Goal: Task Accomplishment & Management: Use online tool/utility

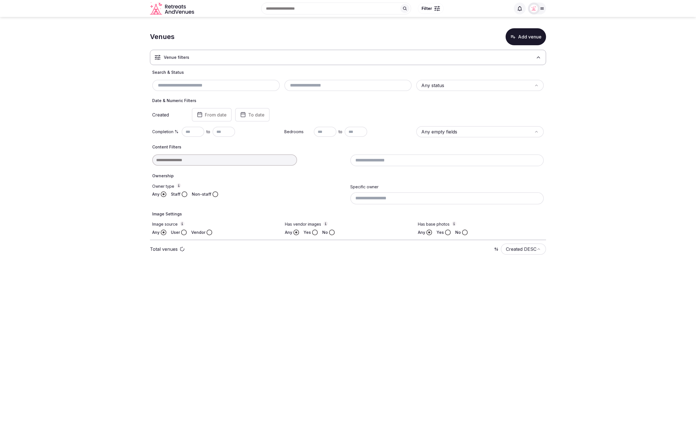
click at [612, 88] on section "Venues Add venue Venue filters Search & Status Any status Date & Numeric Filter…" at bounding box center [348, 143] width 696 height 253
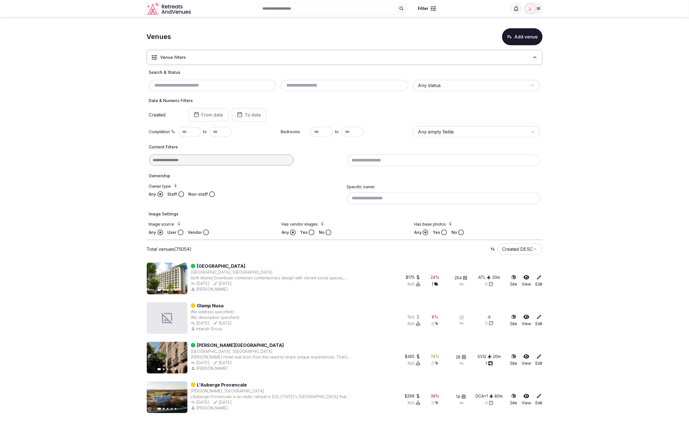
click at [535, 13] on div at bounding box center [534, 9] width 18 height 12
click at [529, 47] on button "Staff admin" at bounding box center [512, 50] width 52 height 9
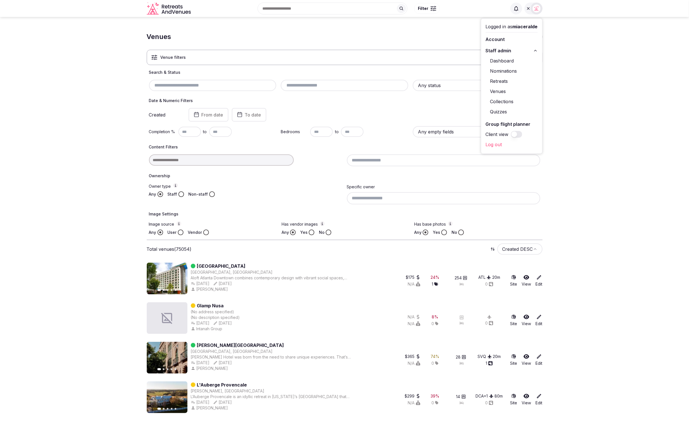
click at [534, 12] on div at bounding box center [537, 9] width 8 height 8
click at [511, 38] on icon "button" at bounding box center [510, 37] width 6 height 6
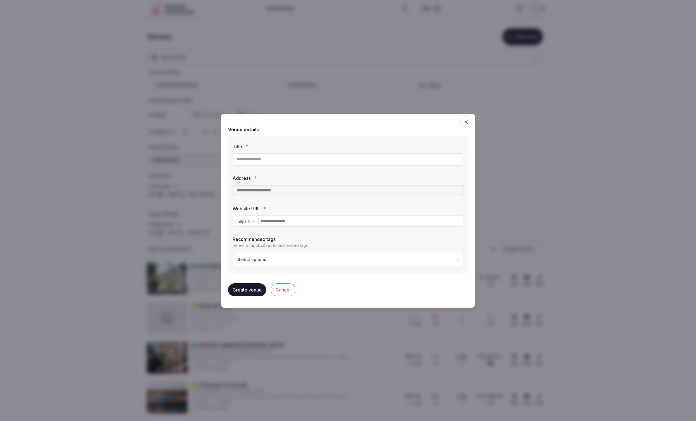
click at [354, 136] on div "Title * Address * Website URL * https :// ******* ******** Recommended tags Sel…" at bounding box center [348, 204] width 240 height 137
click at [414, 280] on div "Create venue Cancel" at bounding box center [348, 290] width 240 height 22
click at [441, 298] on div "Create venue Cancel" at bounding box center [348, 290] width 240 height 22
click at [404, 282] on div "Create venue Cancel" at bounding box center [348, 290] width 240 height 22
click at [445, 281] on div "Create venue Cancel" at bounding box center [348, 290] width 240 height 22
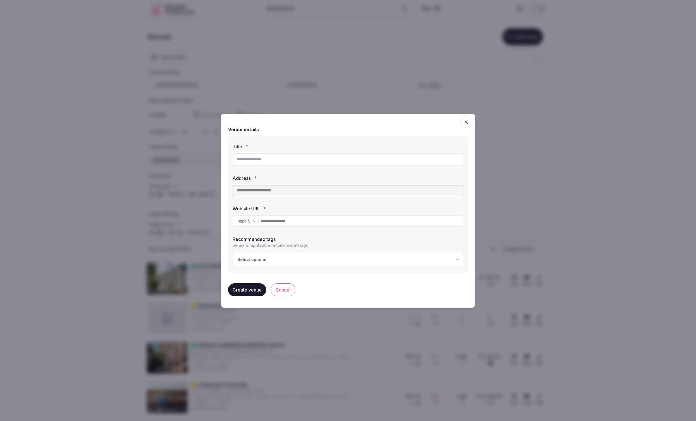
click at [395, 242] on div "Recommended tags Select all applicable recommended tags" at bounding box center [347, 241] width 231 height 15
click at [389, 276] on div "Venue details Title * Address * Website URL * https :// ******* ******** Recomm…" at bounding box center [348, 199] width 240 height 158
click at [363, 146] on label "Title *" at bounding box center [347, 146] width 231 height 5
click at [416, 274] on div "Venue details Title * Address * Website URL * https :// ******* ******** Recomm…" at bounding box center [348, 199] width 240 height 158
click at [281, 160] on input "text" at bounding box center [347, 159] width 231 height 12
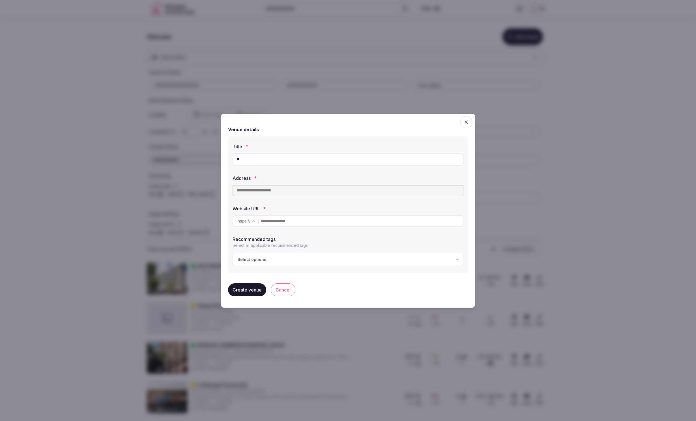
type input "*"
click at [286, 177] on label "Address *" at bounding box center [347, 178] width 231 height 5
click at [396, 125] on div "Venue details Title * Address * Website URL * https :// ******* ******** Recomm…" at bounding box center [348, 199] width 240 height 158
click at [381, 144] on div "Title *" at bounding box center [347, 145] width 231 height 8
click at [287, 160] on input "text" at bounding box center [347, 159] width 231 height 12
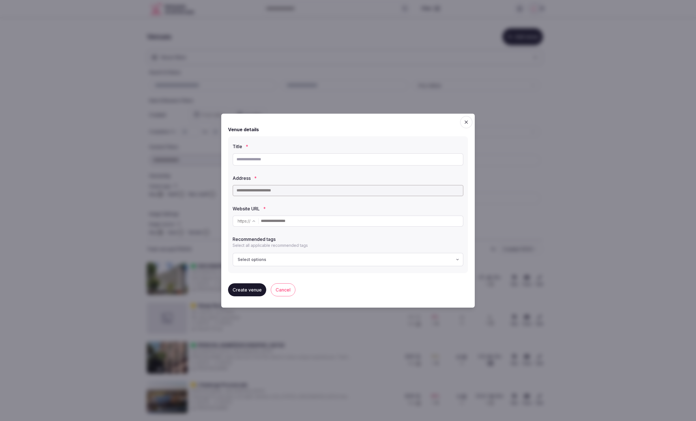
click at [335, 165] on input "text" at bounding box center [347, 159] width 231 height 12
click at [404, 177] on label "Address *" at bounding box center [347, 178] width 231 height 5
click at [379, 147] on label "Title *" at bounding box center [347, 146] width 231 height 5
click at [378, 146] on label "Title *" at bounding box center [347, 146] width 231 height 5
click at [310, 146] on label "Title *" at bounding box center [347, 146] width 231 height 5
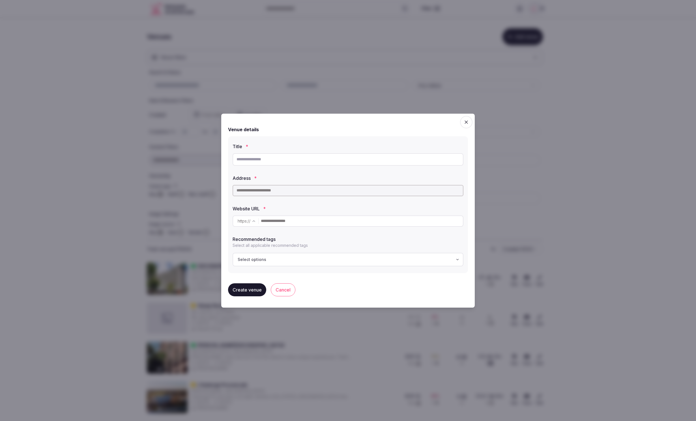
click at [402, 187] on input "text" at bounding box center [347, 190] width 231 height 11
click at [406, 176] on label "Address *" at bounding box center [347, 178] width 231 height 5
click at [343, 131] on div "Venue details" at bounding box center [348, 129] width 240 height 7
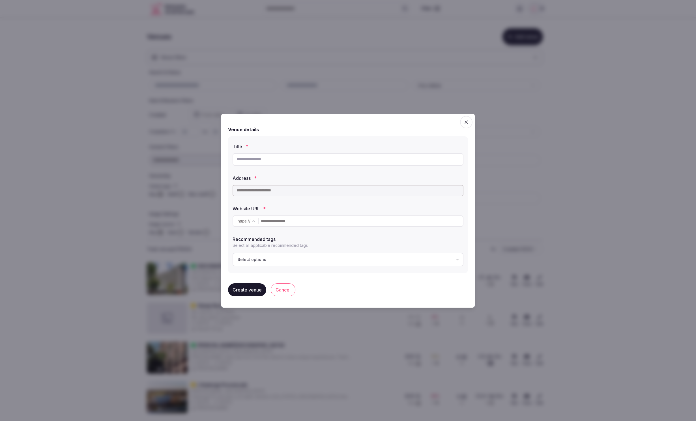
click at [368, 205] on div "Website URL *" at bounding box center [347, 207] width 231 height 8
click at [333, 273] on div "Title * Address * Website URL * https :// ******* ******** Recommended tags Sel…" at bounding box center [348, 204] width 240 height 137
click at [316, 146] on label "Title *" at bounding box center [347, 146] width 231 height 5
click at [345, 139] on div "Title * Address * Website URL * https :// ******* ******** Recommended tags Sel…" at bounding box center [348, 204] width 240 height 137
click at [414, 133] on div "Venue details Title * Address * Website URL * https :// ******* ******** Recomm…" at bounding box center [348, 199] width 240 height 147
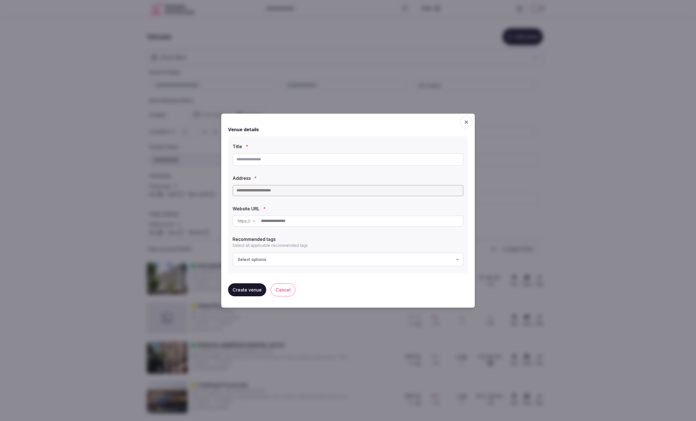
click at [418, 130] on div "Venue details" at bounding box center [348, 129] width 240 height 7
click at [422, 129] on div "Venue details" at bounding box center [348, 129] width 240 height 7
click at [443, 131] on div "Venue details" at bounding box center [348, 129] width 240 height 7
click at [470, 120] on span "button" at bounding box center [466, 122] width 12 height 12
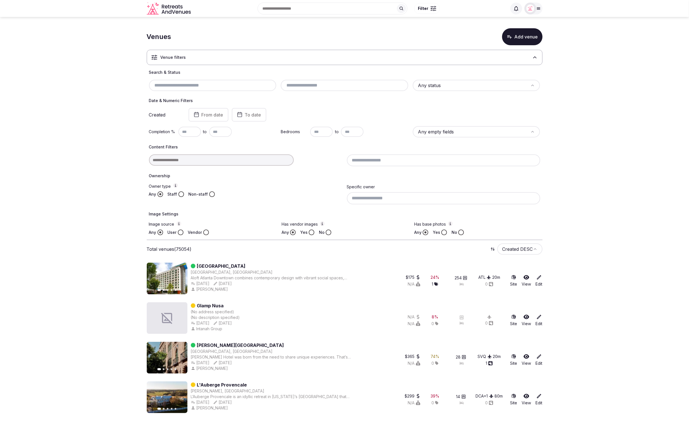
click at [539, 12] on div at bounding box center [534, 9] width 18 height 12
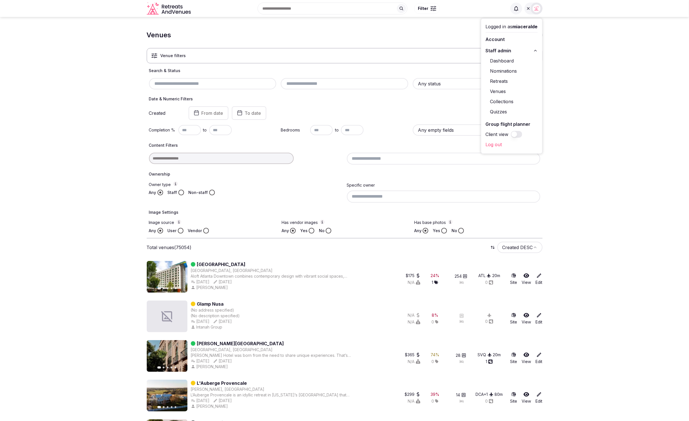
scroll to position [3, 0]
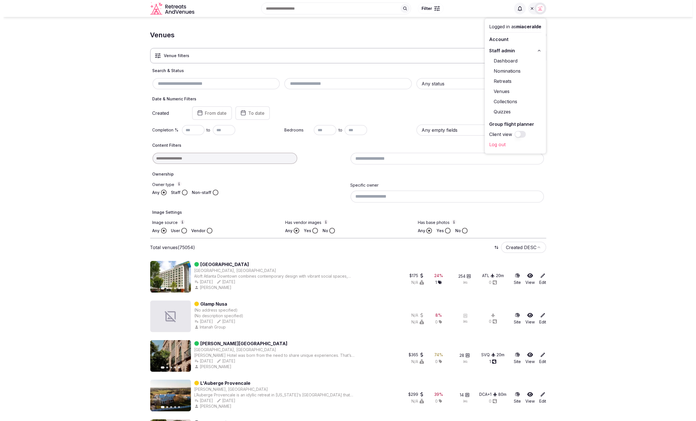
scroll to position [2, 0]
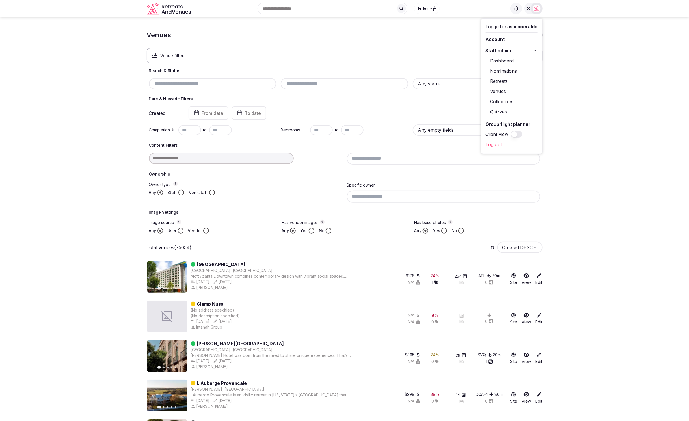
click at [290, 182] on label "Owner type" at bounding box center [245, 185] width 193 height 6
click at [178, 182] on button "Owner type" at bounding box center [175, 184] width 5 height 5
click at [536, 12] on img at bounding box center [537, 9] width 8 height 8
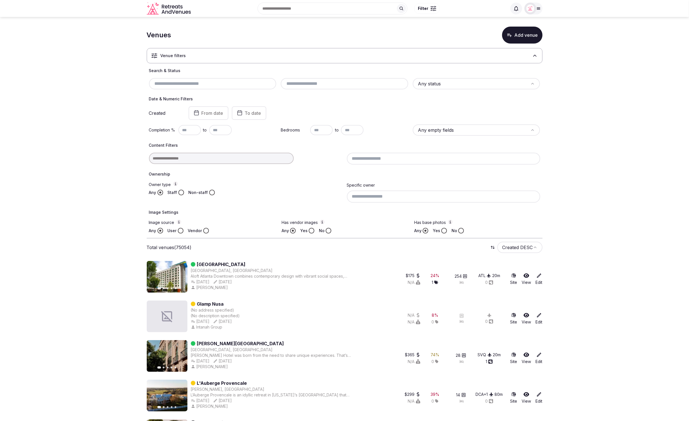
click at [490, 140] on div "Search & Status Any status Date & Numeric Filters Created From date To date Com…" at bounding box center [345, 151] width 396 height 166
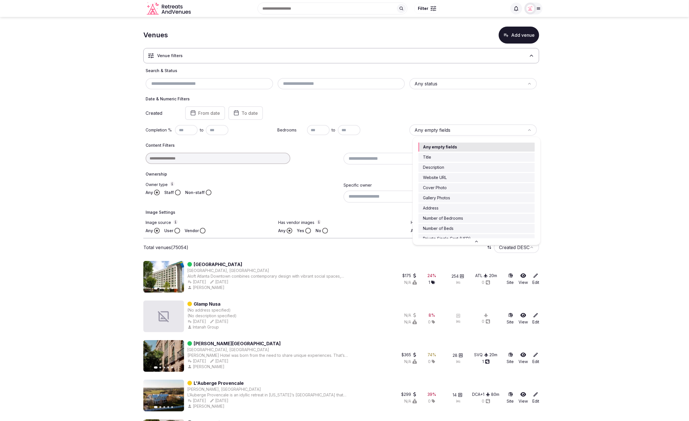
click at [494, 132] on html "Search Popular Destinations Toscana, Italy Riviera Maya, Mexico Indonesia, Bali…" at bounding box center [344, 208] width 689 height 421
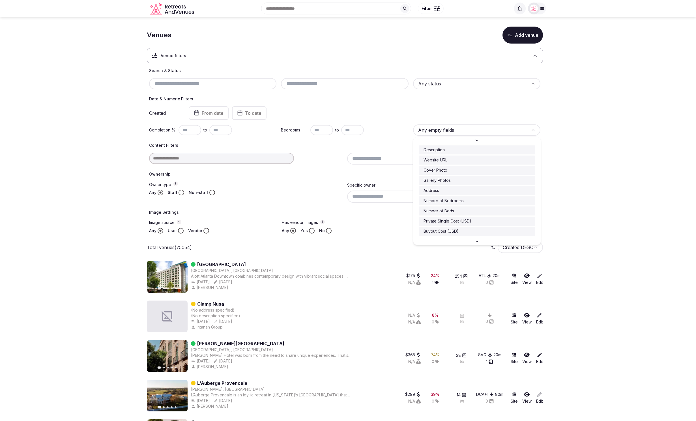
scroll to position [21, 0]
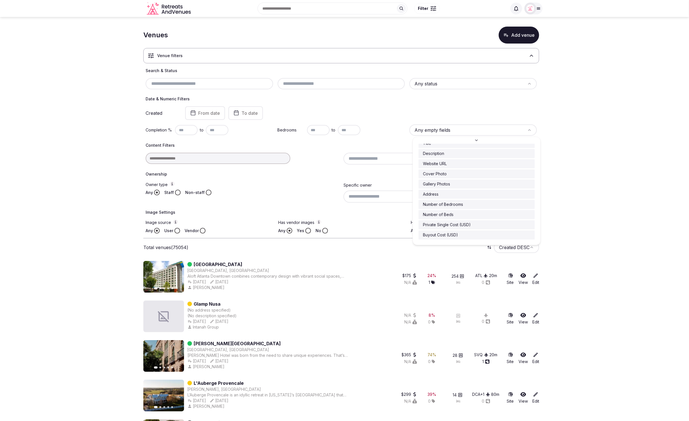
click at [595, 220] on html "Search Popular Destinations Toscana, Italy Riviera Maya, Mexico Indonesia, Bali…" at bounding box center [344, 208] width 689 height 421
click at [498, 125] on html "Search Popular Destinations Toscana, Italy Riviera Maya, Mexico Indonesia, Bali…" at bounding box center [344, 208] width 689 height 421
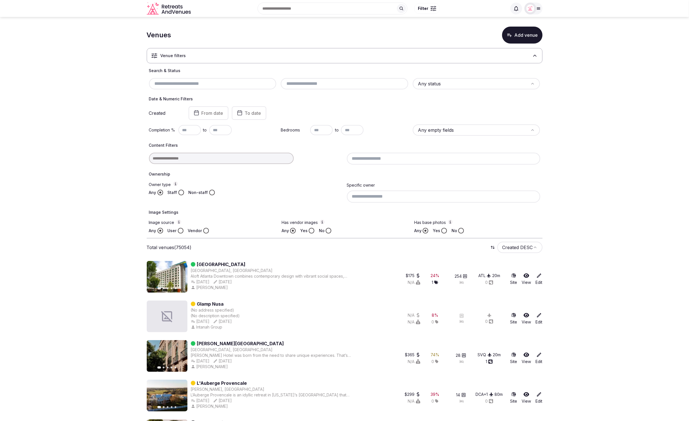
click at [65, 124] on html "Search Popular Destinations Toscana, Italy Riviera Maya, Mexico Indonesia, Bali…" at bounding box center [344, 208] width 689 height 421
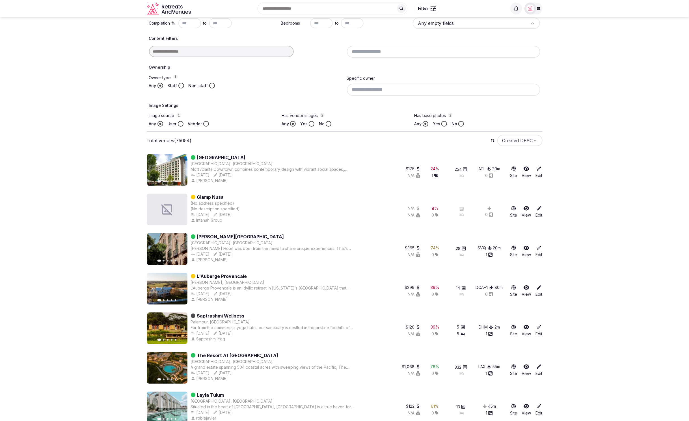
scroll to position [0, 0]
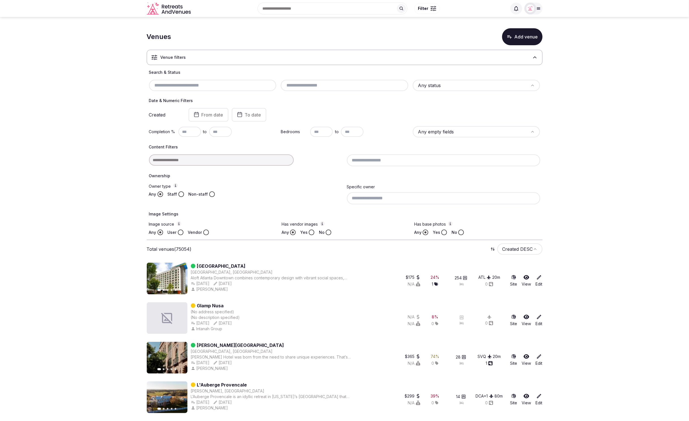
click at [288, 180] on div "Ownership Owner type Any Staff Non-staff Specific owner" at bounding box center [344, 188] width 391 height 31
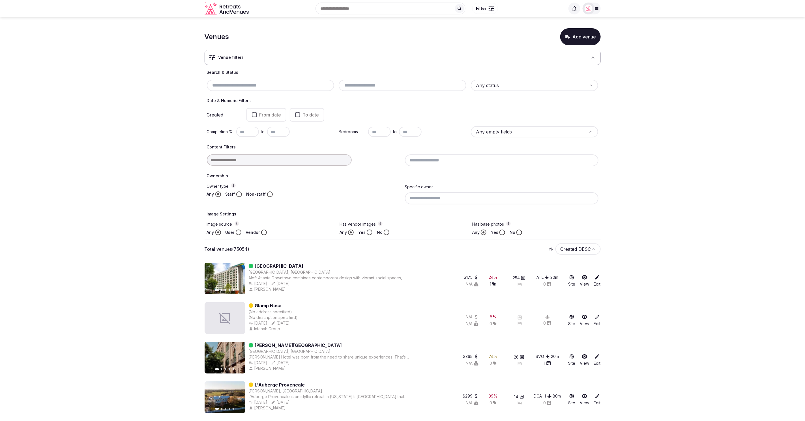
click at [555, 107] on div "Date & Numeric Filters Created From date To date Completion % to Bedrooms to An…" at bounding box center [402, 118] width 391 height 40
click at [572, 87] on html "Search Popular Destinations Toscana, Italy Riviera Maya, Mexico Indonesia, Bali…" at bounding box center [402, 210] width 805 height 421
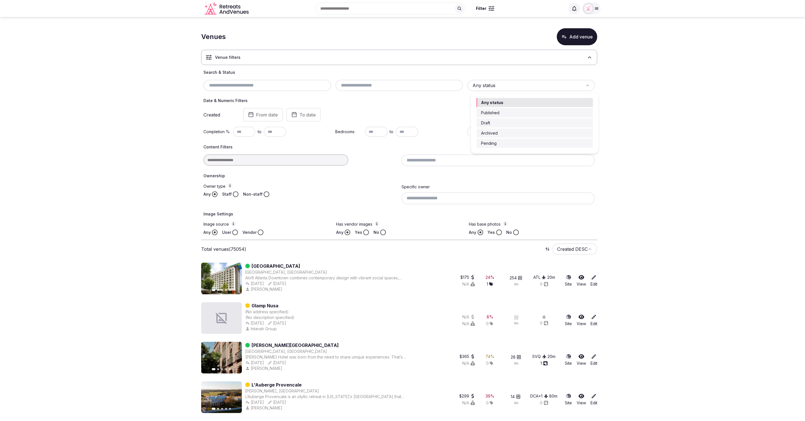
click at [627, 145] on html "Search Popular Destinations Toscana, Italy Riviera Maya, Mexico Indonesia, Bali…" at bounding box center [402, 210] width 805 height 421
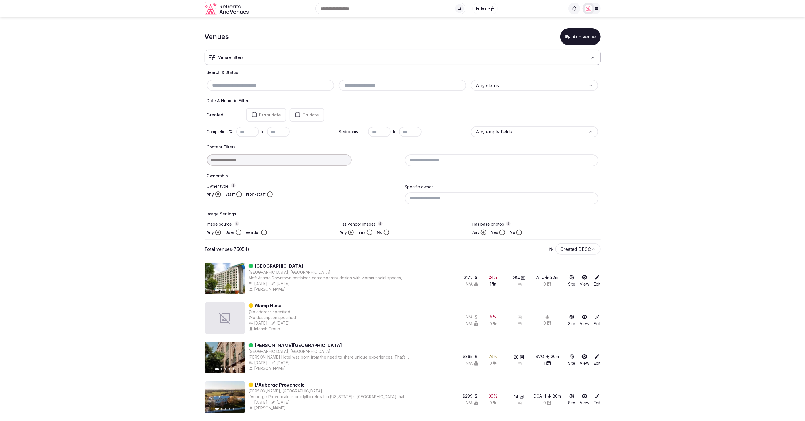
click at [589, 113] on div "Created From date To date" at bounding box center [402, 115] width 391 height 14
click at [563, 133] on html "Search Popular Destinations Toscana, Italy Riviera Maya, Mexico Indonesia, Bali…" at bounding box center [402, 210] width 805 height 421
click at [661, 212] on html "Search Popular Destinations Toscana, Italy Riviera Maya, Mexico Indonesia, Bali…" at bounding box center [402, 210] width 805 height 421
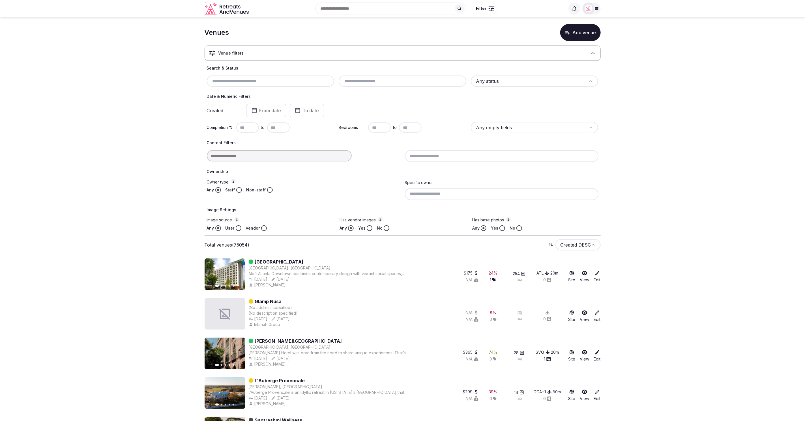
scroll to position [11, 0]
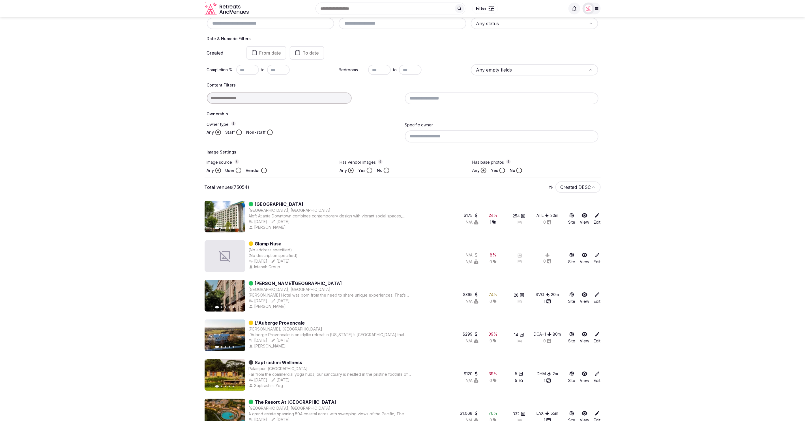
scroll to position [0, 0]
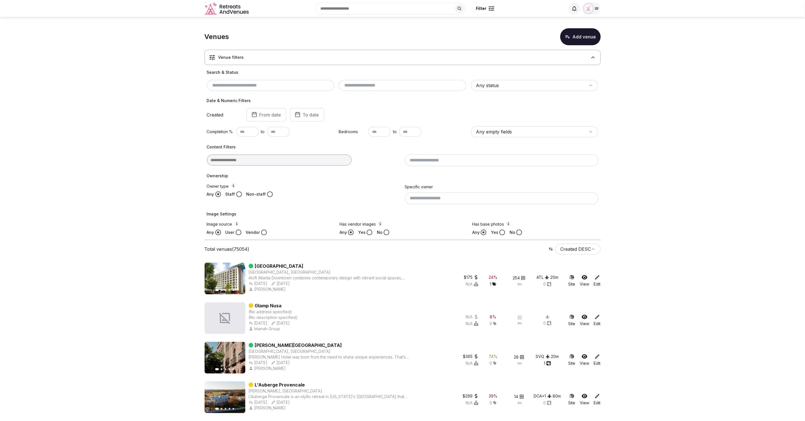
click at [328, 57] on div "Venue filters" at bounding box center [402, 57] width 396 height 15
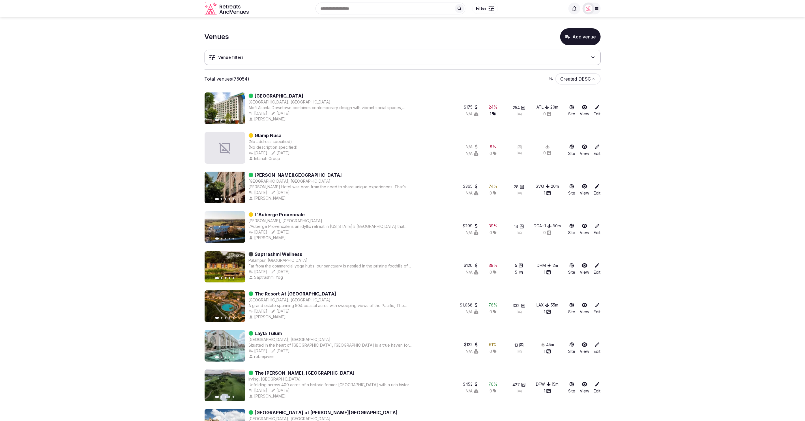
click at [328, 57] on div "Venue filters" at bounding box center [402, 57] width 396 height 15
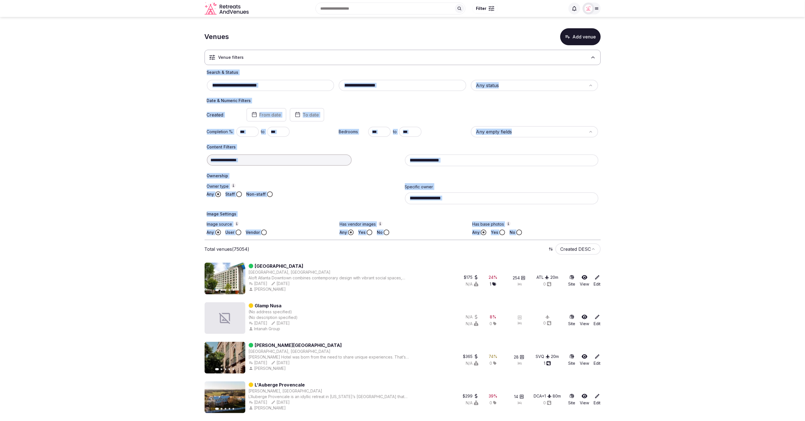
click at [593, 7] on div at bounding box center [588, 9] width 12 height 12
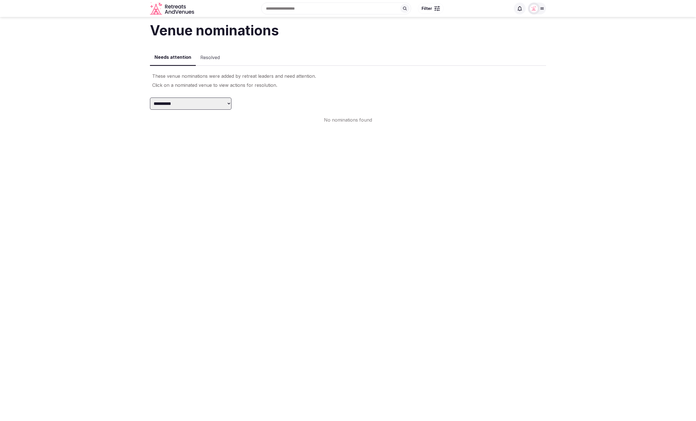
click at [404, 174] on body "**********" at bounding box center [348, 210] width 696 height 421
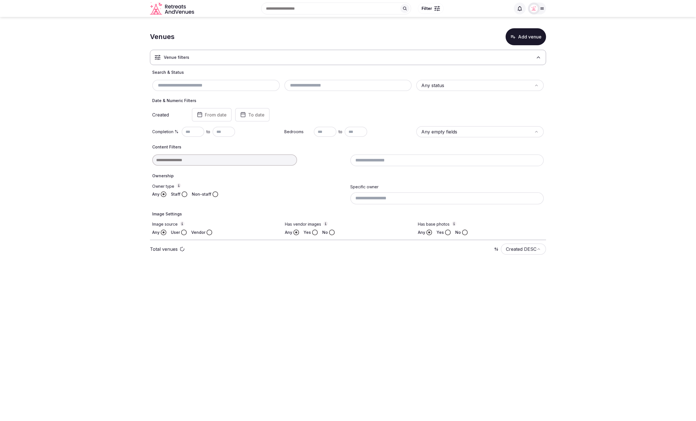
click at [540, 9] on icon at bounding box center [541, 9] width 3 height 2
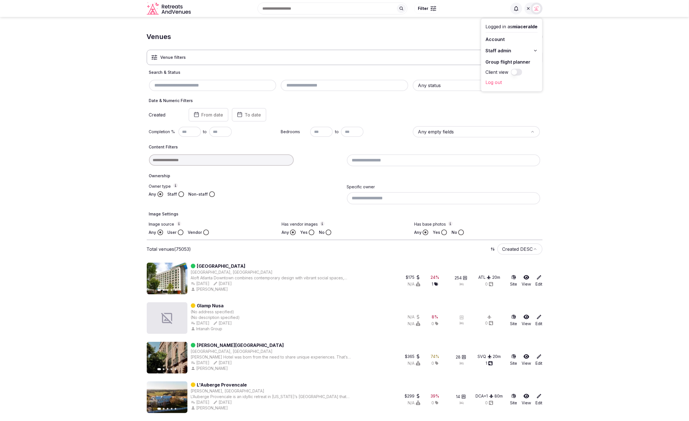
click at [524, 49] on button "Staff admin" at bounding box center [512, 50] width 52 height 9
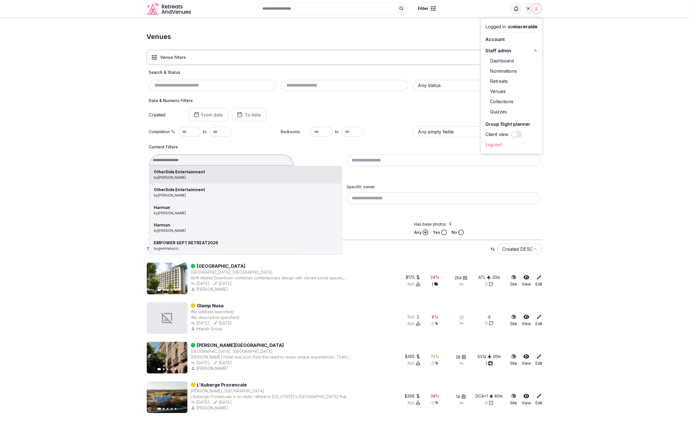
click at [190, 161] on div "OtherSide Entertainment by Thiago Martins OtherSide Entertainment by Thiago Mar…" at bounding box center [245, 159] width 193 height 11
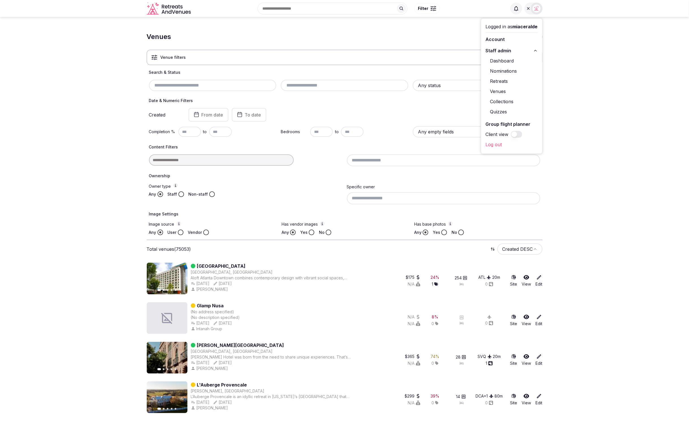
click at [539, 10] on img at bounding box center [537, 9] width 8 height 8
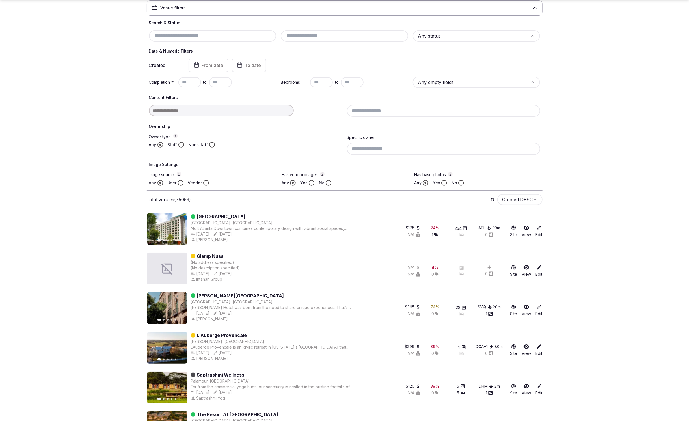
scroll to position [56, 0]
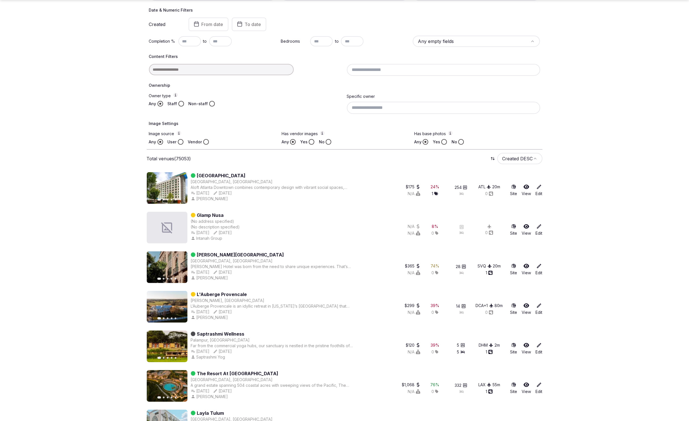
scroll to position [0, 0]
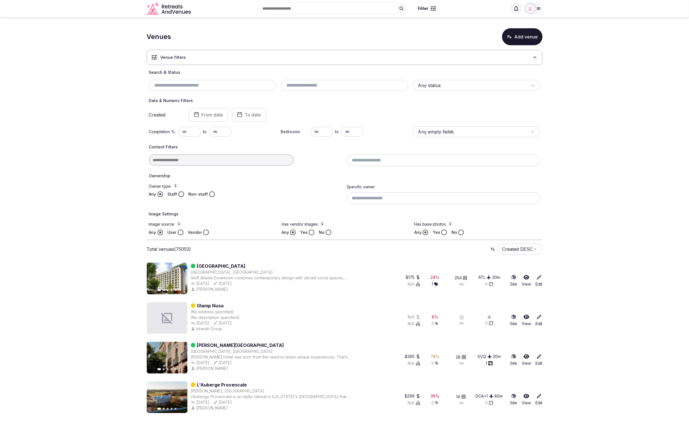
click at [537, 36] on button "Add venue" at bounding box center [522, 36] width 40 height 17
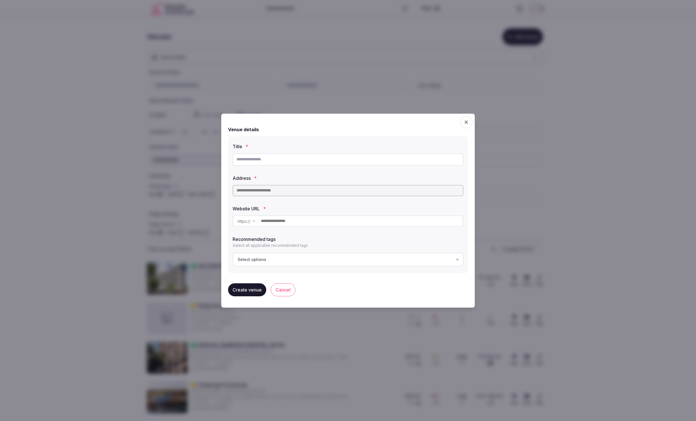
click at [332, 146] on label "Title *" at bounding box center [347, 146] width 231 height 5
click at [419, 289] on div "Create venue Cancel" at bounding box center [348, 290] width 240 height 22
click at [364, 140] on div "Title * Address * Website URL * https :// ******* ******** Recommended tags Sel…" at bounding box center [348, 204] width 240 height 137
click at [463, 124] on icon "button" at bounding box center [466, 122] width 6 height 6
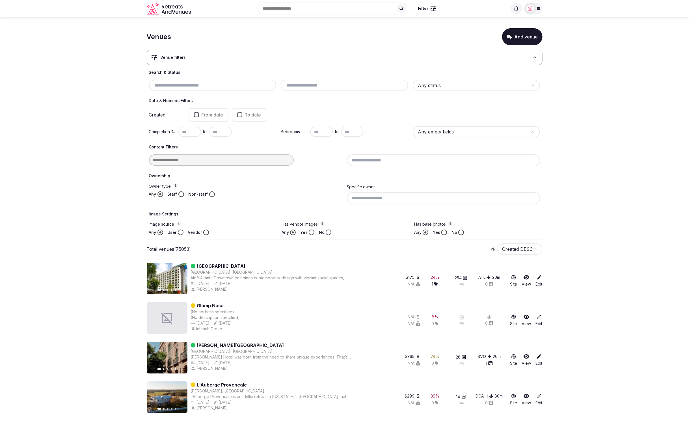
click at [521, 43] on button "Add venue" at bounding box center [522, 36] width 40 height 17
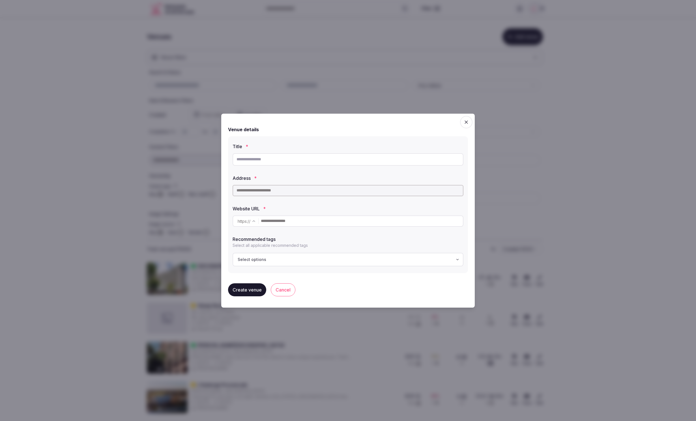
click at [385, 134] on div "Venue details Title * Address * Website URL * https :// ******* ******** Recomm…" at bounding box center [348, 199] width 240 height 147
click at [468, 121] on icon "button" at bounding box center [466, 122] width 6 height 6
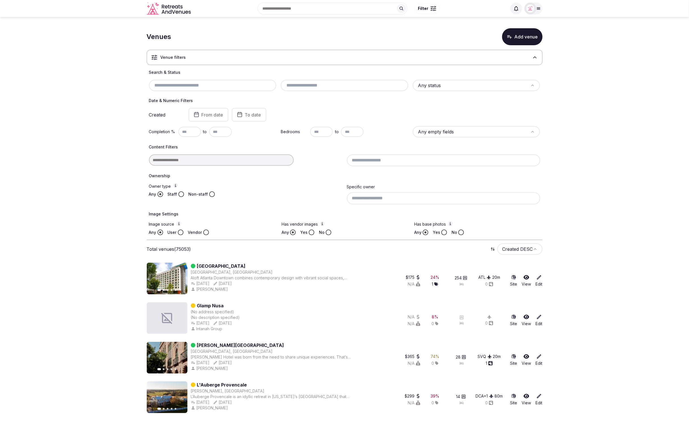
click at [533, 11] on img at bounding box center [531, 9] width 8 height 8
click at [537, 278] on icon at bounding box center [539, 277] width 4 height 4
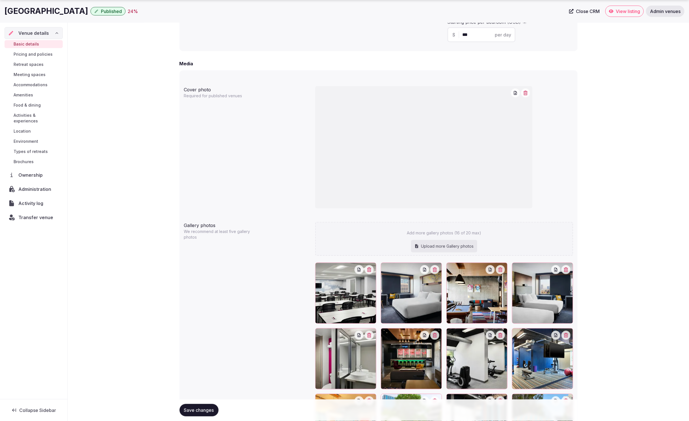
scroll to position [426, 0]
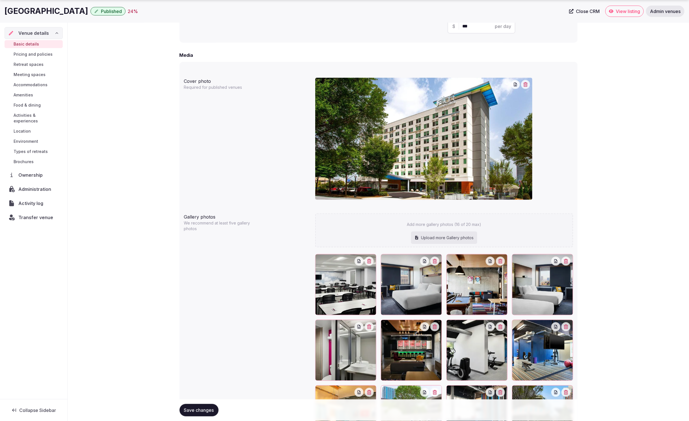
click at [103, 15] on button "Published" at bounding box center [108, 11] width 35 height 8
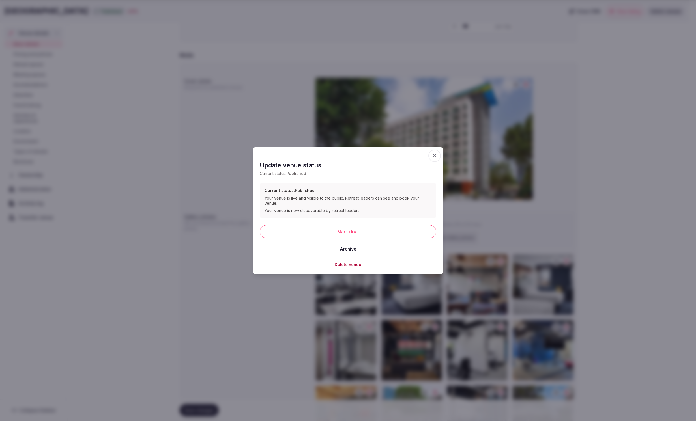
click at [438, 158] on span "button" at bounding box center [434, 155] width 12 height 12
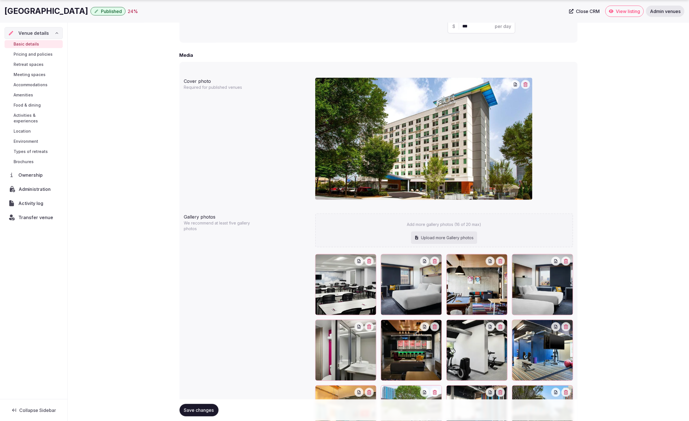
click at [23, 186] on span "Administration" at bounding box center [36, 189] width 35 height 7
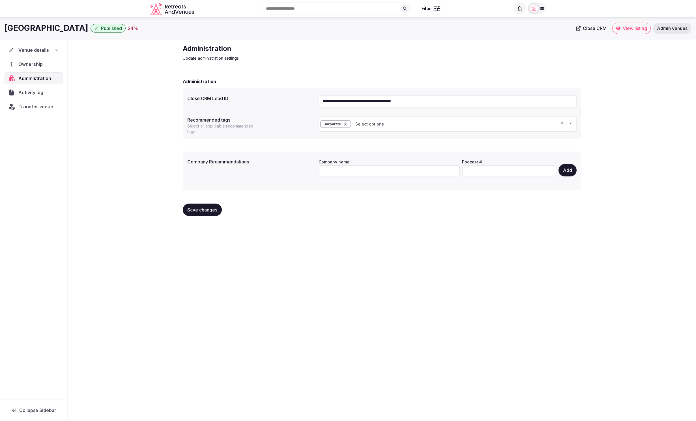
click at [410, 241] on div "**********" at bounding box center [348, 217] width 696 height 401
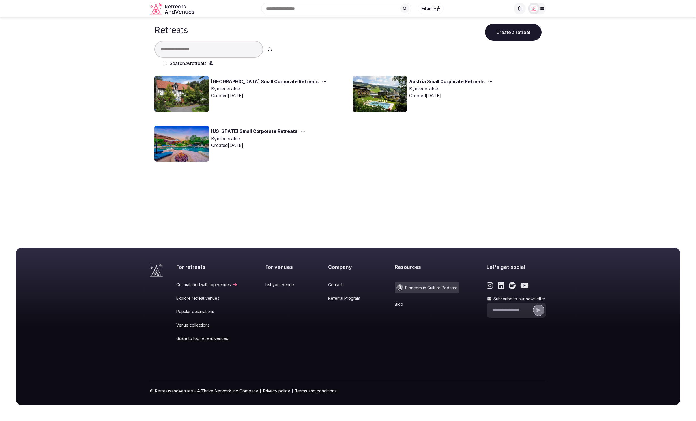
click at [167, 61] on div "Search all retreats" at bounding box center [352, 63] width 378 height 7
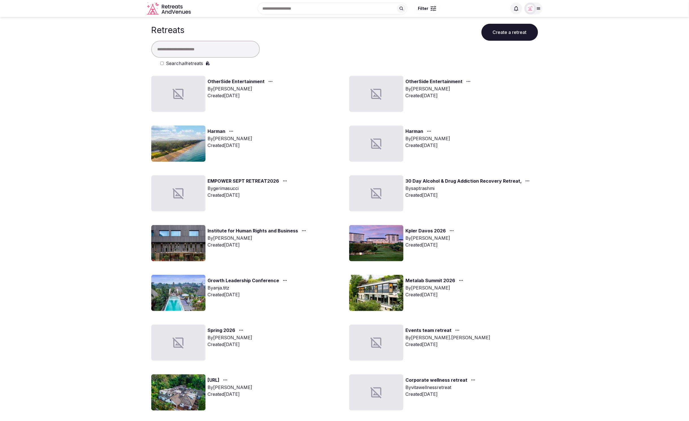
click at [216, 50] on input "text" at bounding box center [205, 49] width 109 height 17
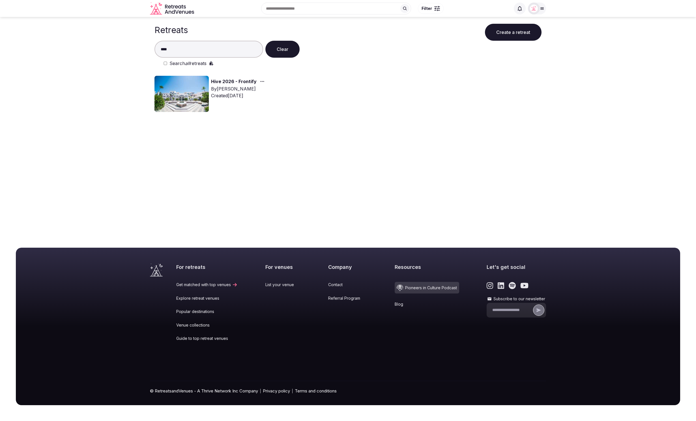
type input "****"
click at [178, 92] on img at bounding box center [181, 94] width 54 height 36
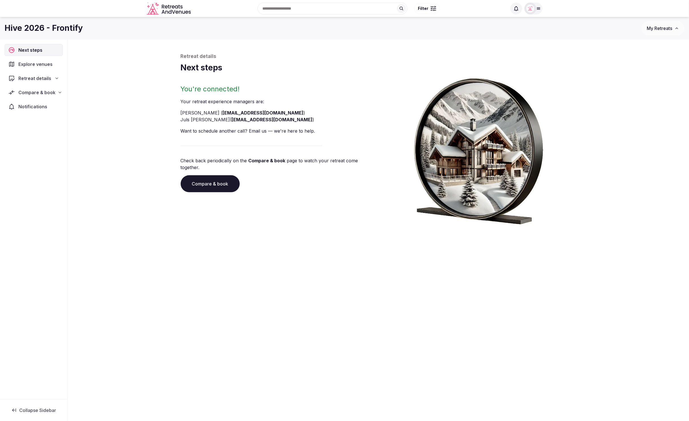
click at [47, 92] on span "Compare & book" at bounding box center [36, 92] width 37 height 7
click at [43, 104] on span "Shortlisted venues (7)" at bounding box center [36, 104] width 44 height 6
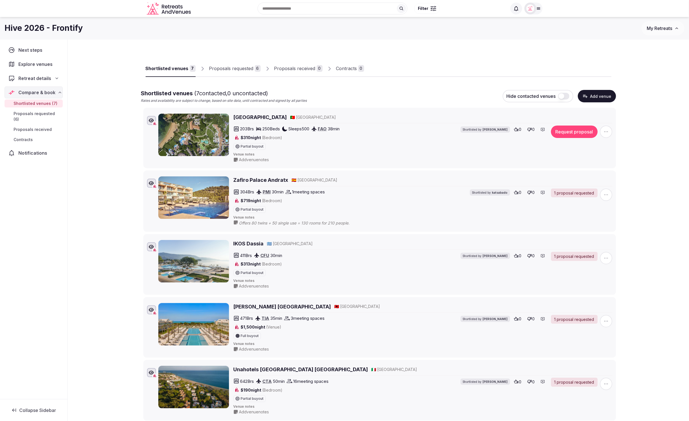
click at [537, 9] on icon at bounding box center [538, 9] width 3 height 2
click at [561, 60] on div "Shortlisted venues 7 Proposals requested 6 Proposals received 0 Contracts 0" at bounding box center [379, 64] width 466 height 26
click at [451, 68] on div at bounding box center [487, 72] width 247 height 10
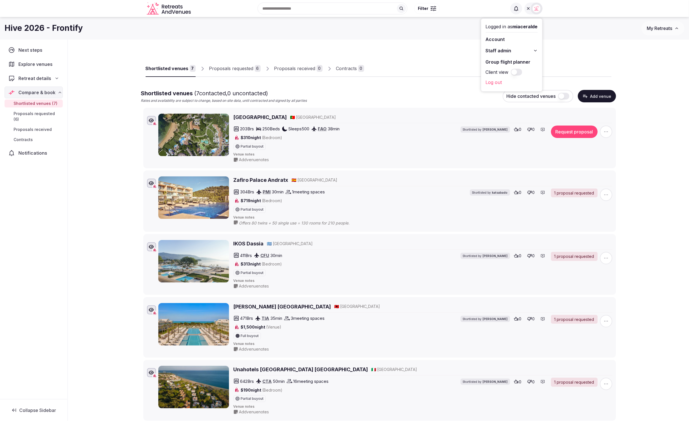
click at [597, 64] on div "Shortlisted venues 7 Proposals requested 6 Proposals received 0 Contracts 0" at bounding box center [379, 64] width 466 height 26
click at [424, 96] on div "Shortlisted venues ( 7 contacted, 0 uncontacted) Rates and availability are sub…" at bounding box center [378, 96] width 475 height 14
click at [596, 97] on button "Add venue" at bounding box center [597, 96] width 38 height 12
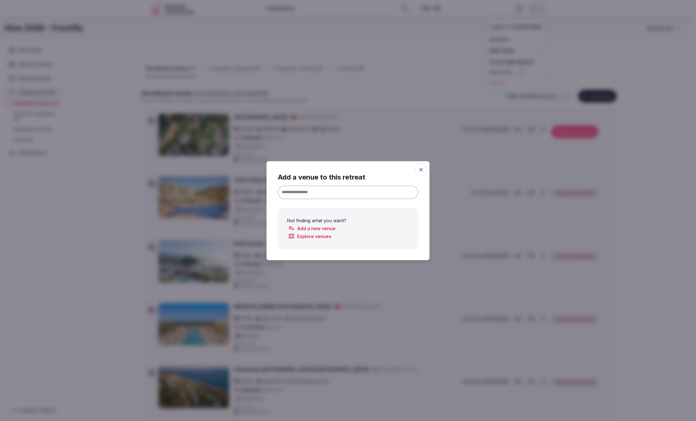
click at [671, 105] on div at bounding box center [348, 210] width 696 height 421
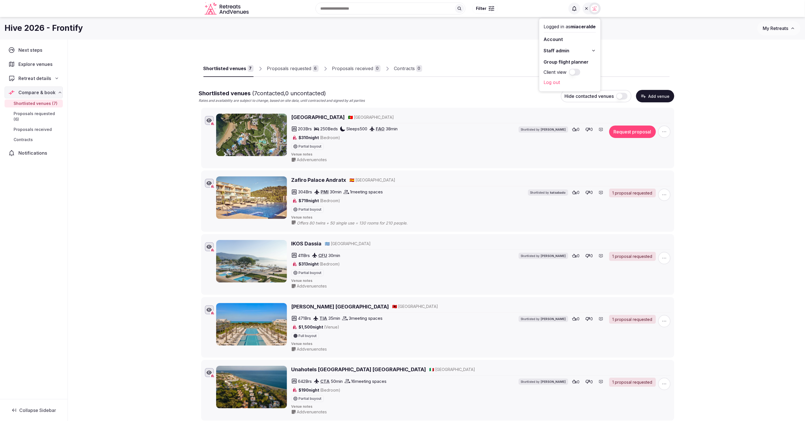
click at [52, 78] on div "Retreat details" at bounding box center [33, 78] width 51 height 7
click at [23, 107] on span "Agenda" at bounding box center [21, 110] width 15 height 6
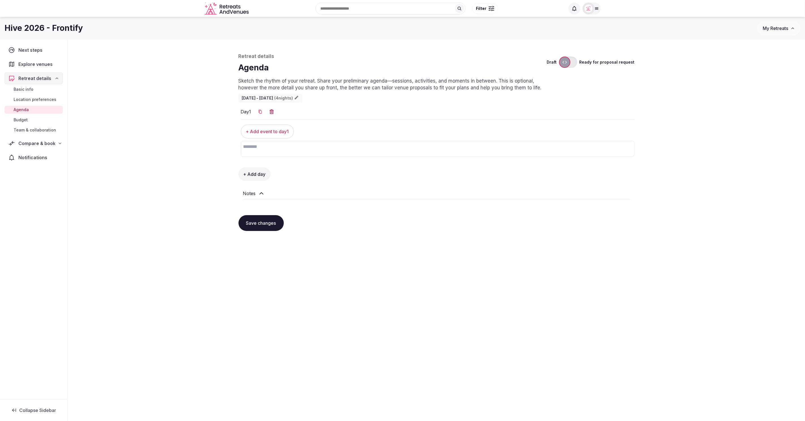
click at [31, 91] on span "Basic info" at bounding box center [24, 90] width 20 height 6
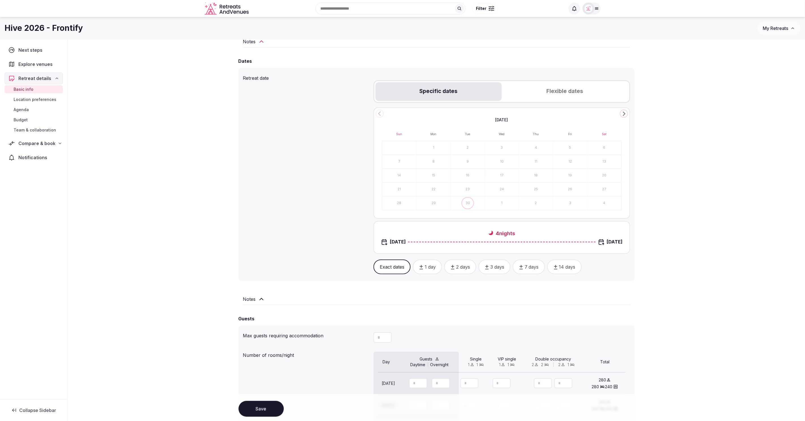
scroll to position [120, 0]
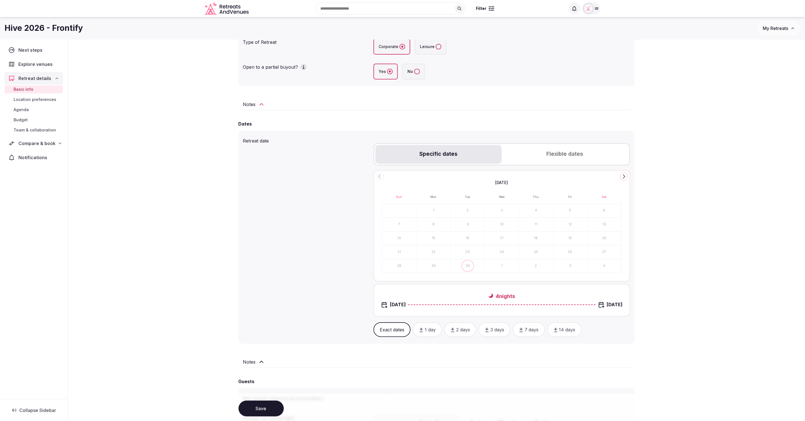
click at [56, 142] on div "Compare & book" at bounding box center [33, 143] width 51 height 7
click at [121, 138] on div "**********" at bounding box center [436, 297] width 737 height 757
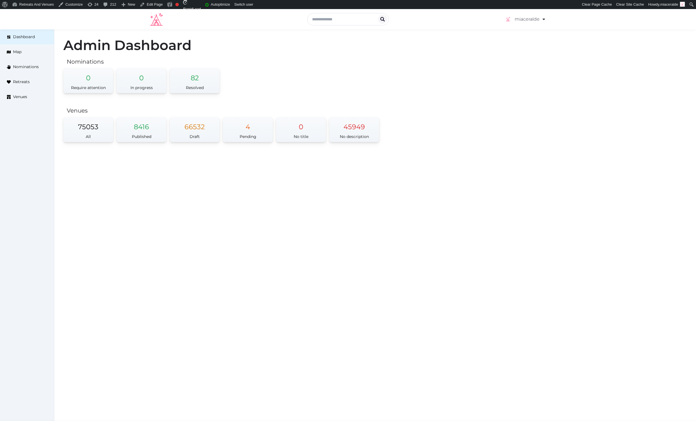
click at [181, 166] on div "miaceralde Account My Venue Listings My Retreats Logout Dashboard Map Nominatio…" at bounding box center [348, 215] width 696 height 412
click at [129, 188] on div "miaceralde Account My Venue Listings My Retreats Logout Dashboard Map Nominatio…" at bounding box center [348, 215] width 696 height 412
click at [293, 195] on div "miaceralde Account My Venue Listings My Retreats Logout Dashboard Map Nominatio…" at bounding box center [348, 215] width 696 height 412
click at [535, 66] on div "Admin Dashboard Nominations 0 Require attention 0 In progress 82 Resolved Venue…" at bounding box center [374, 94] width 641 height 130
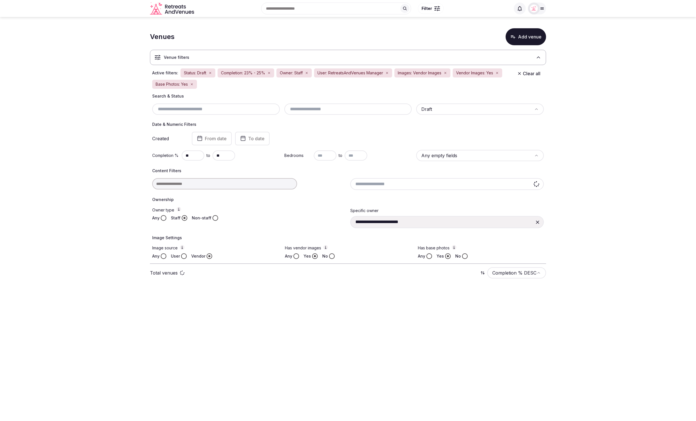
click at [630, 85] on section "**********" at bounding box center [348, 155] width 696 height 276
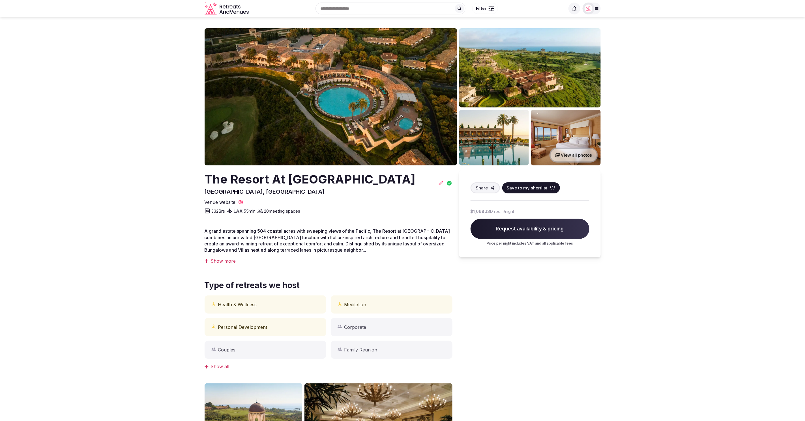
scroll to position [14, 0]
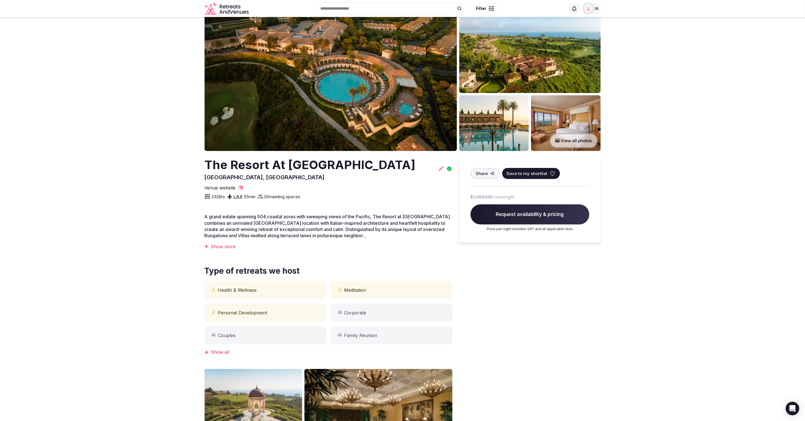
drag, startPoint x: 462, startPoint y: 276, endPoint x: 621, endPoint y: 280, distance: 158.7
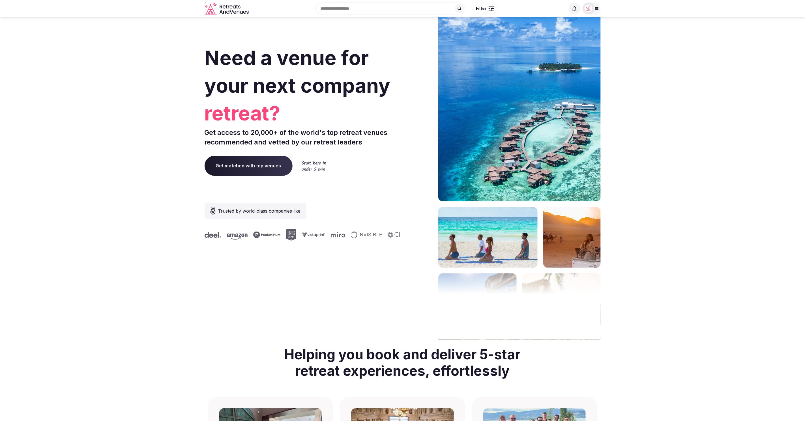
click at [409, 15] on div "Search Popular Destinations Toscana, Italy Riviera Maya, Mexico Indonesia, Bali…" at bounding box center [408, 8] width 314 height 24
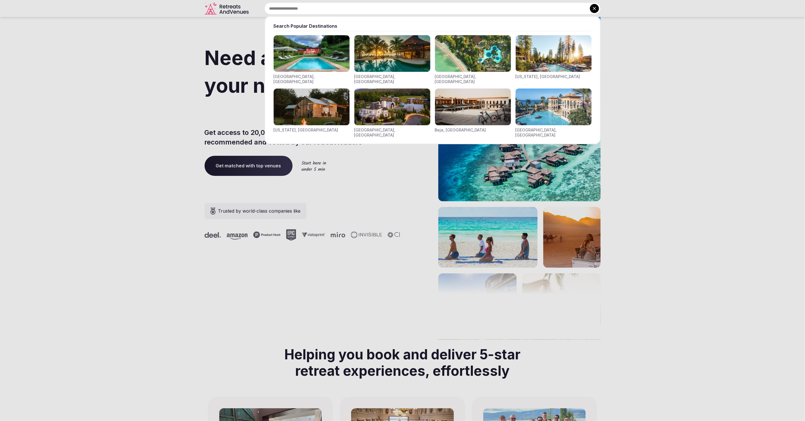
click at [412, 11] on input "text" at bounding box center [432, 9] width 336 height 12
click at [637, 58] on div at bounding box center [402, 210] width 805 height 421
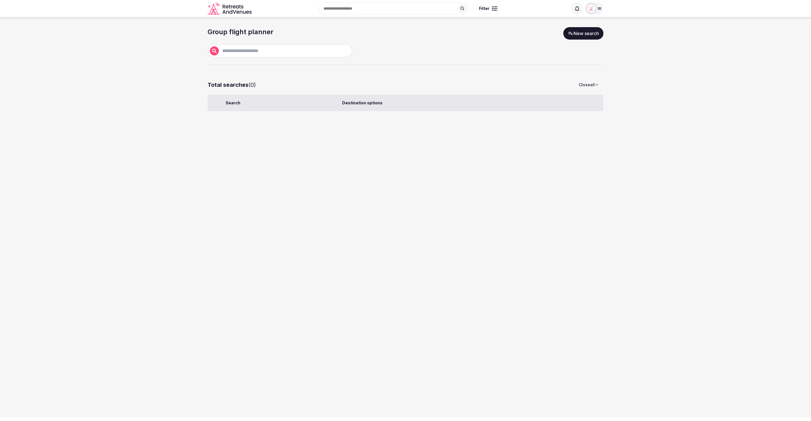
click at [316, 48] on input "text" at bounding box center [284, 51] width 131 height 7
type input "****"
click at [599, 36] on link "New search" at bounding box center [583, 33] width 40 height 12
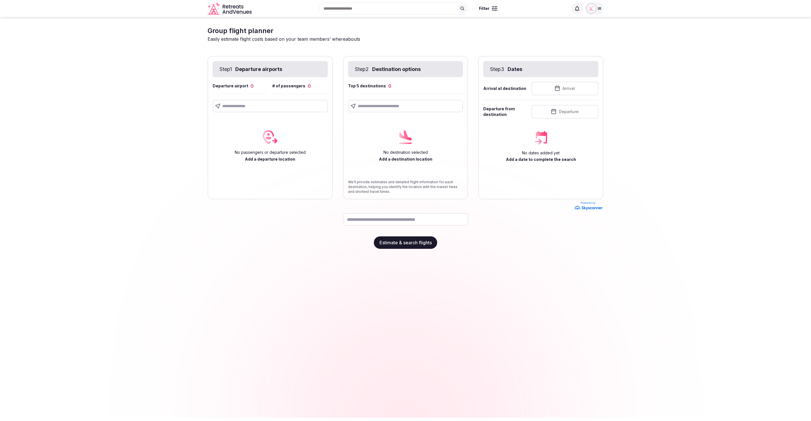
click at [276, 105] on input "text" at bounding box center [270, 106] width 115 height 12
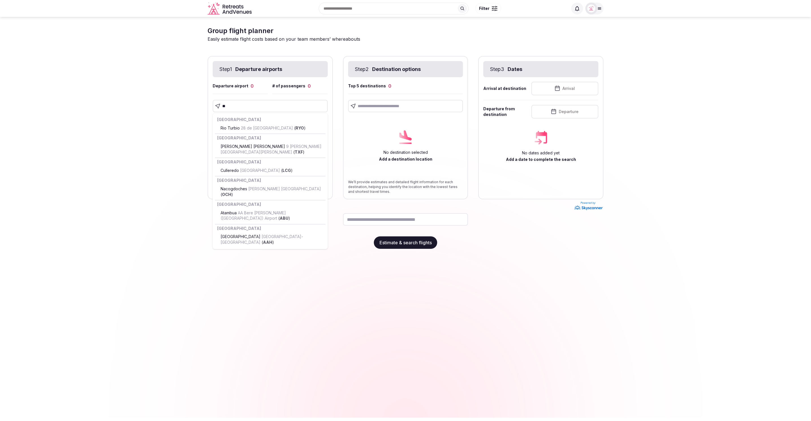
type input "***"
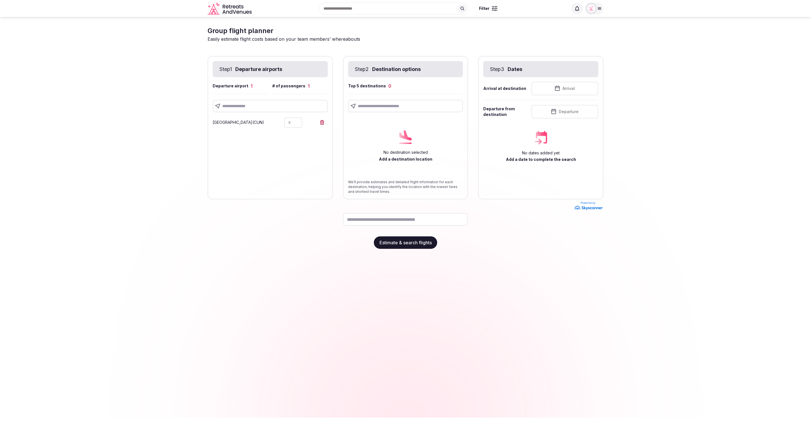
click at [412, 108] on input "text" at bounding box center [405, 106] width 115 height 12
click at [631, 170] on section "Group flight planner Easily estimate flight costs based on your team members’ w…" at bounding box center [405, 137] width 811 height 241
click at [488, 221] on div at bounding box center [540, 220] width 125 height 19
click at [417, 220] on input "text" at bounding box center [405, 219] width 125 height 12
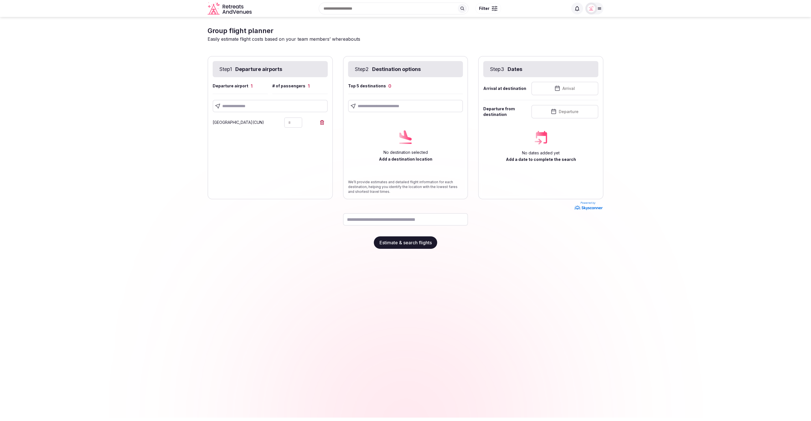
click at [515, 243] on div "Estimate & search flights" at bounding box center [406, 240] width 396 height 17
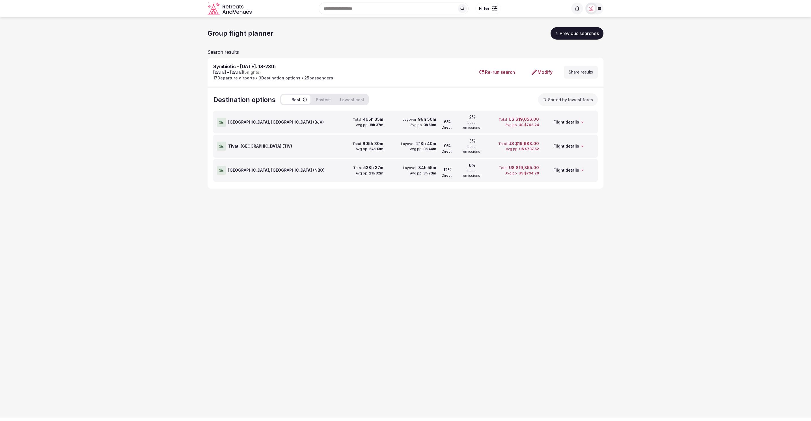
click at [659, 187] on div "Group flight planner Previous searches Search results Symbiotic - [DATE]. 18-23…" at bounding box center [405, 217] width 811 height 401
click at [694, 181] on section "Group flight planner Previous searches Search results Symbiotic - [DATE]. 18-23…" at bounding box center [405, 107] width 811 height 181
click at [581, 120] on icon at bounding box center [582, 122] width 4 height 4
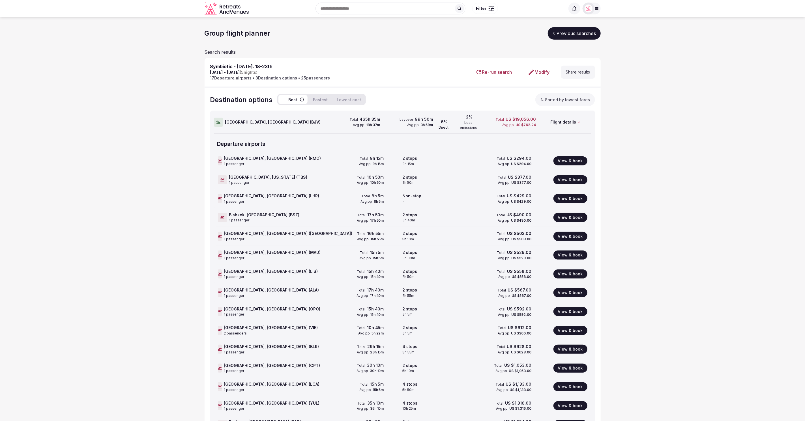
click at [578, 117] on div "Flight details" at bounding box center [564, 122] width 53 height 22
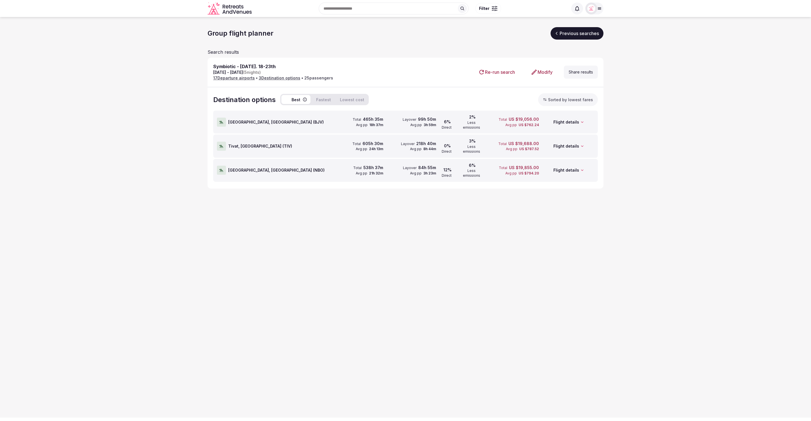
click at [582, 144] on icon at bounding box center [582, 146] width 4 height 4
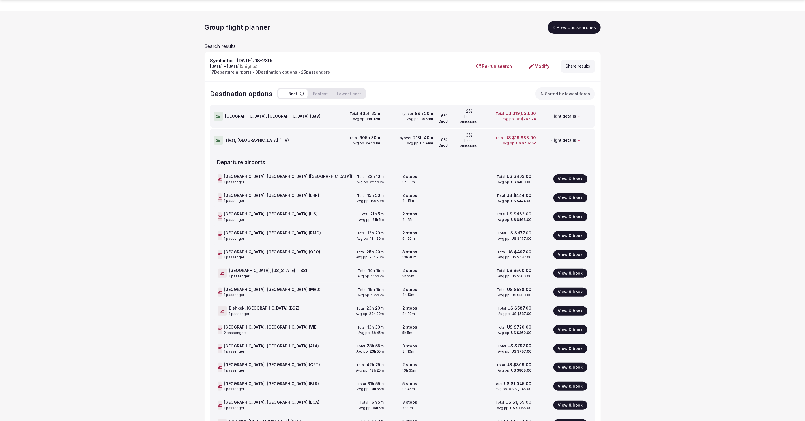
scroll to position [33, 0]
